Goal: Transaction & Acquisition: Subscribe to service/newsletter

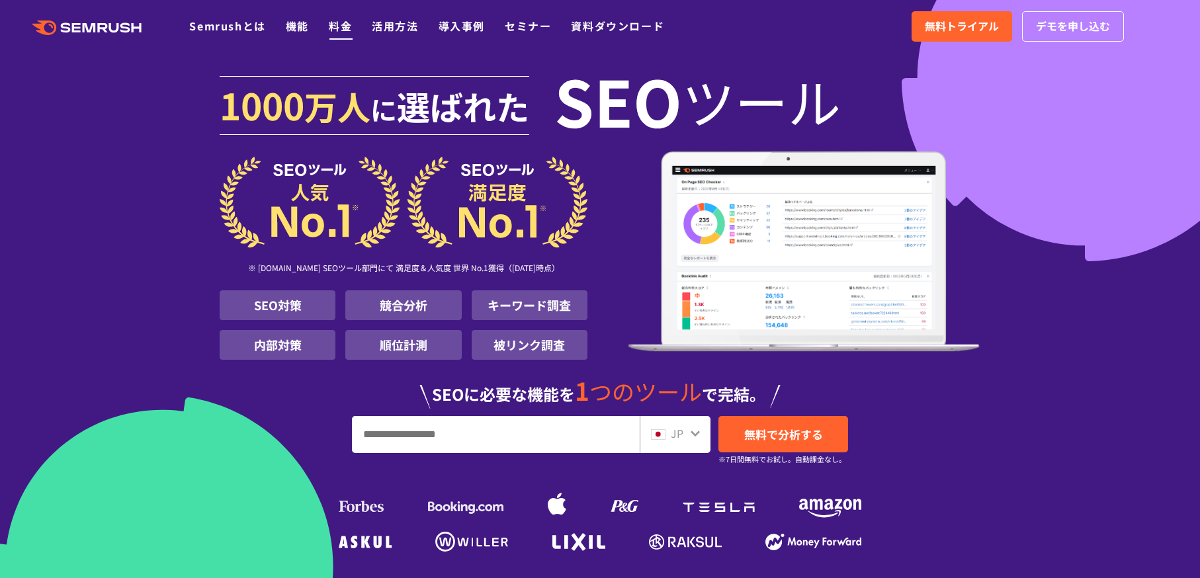
click at [333, 25] on link "料金" at bounding box center [340, 26] width 23 height 16
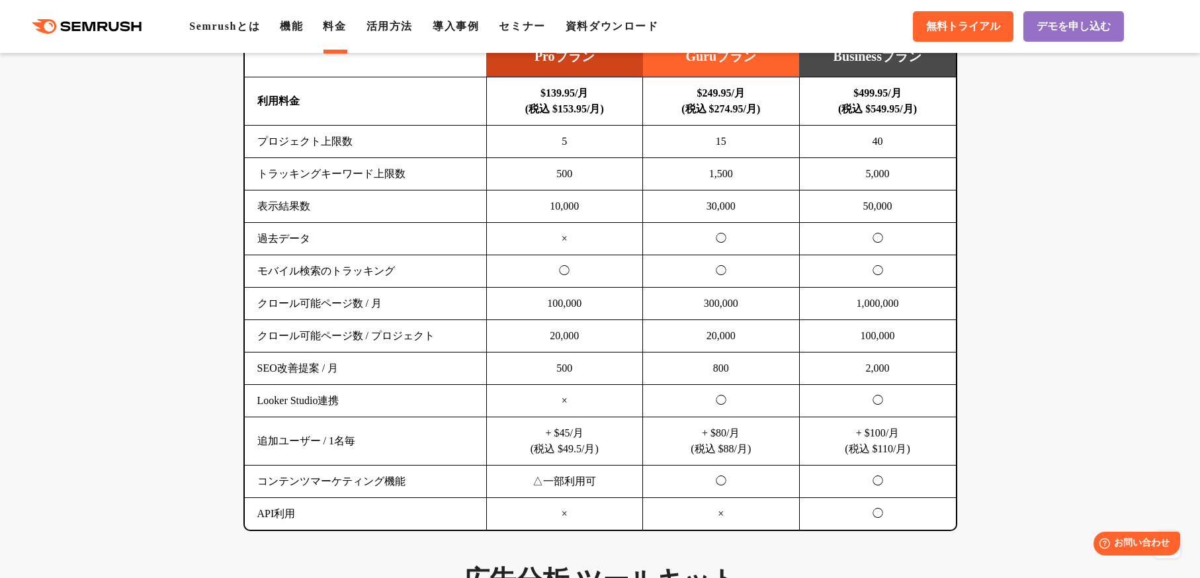
scroll to position [882, 0]
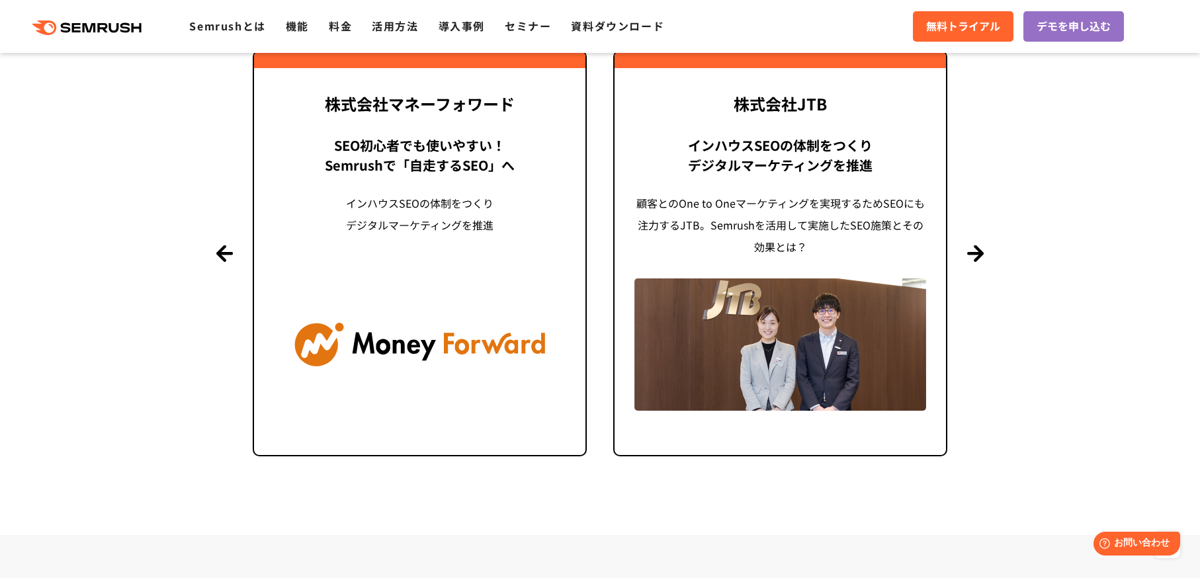
scroll to position [3175, 0]
